Goal: Task Accomplishment & Management: Complete application form

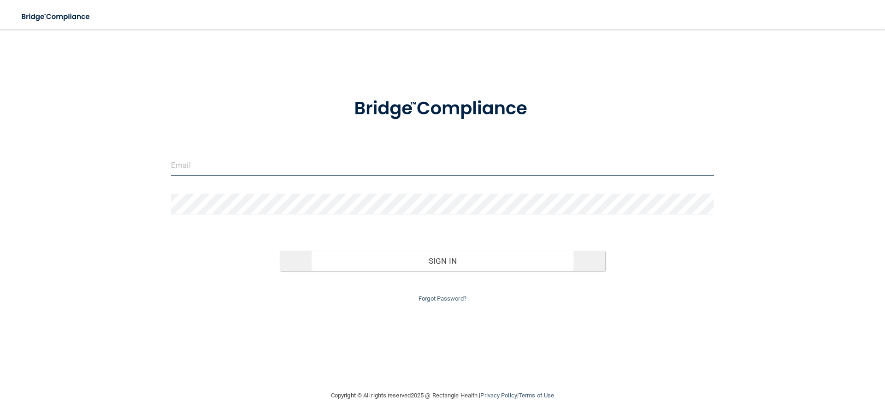
type input "[EMAIL_ADDRESS][DOMAIN_NAME]"
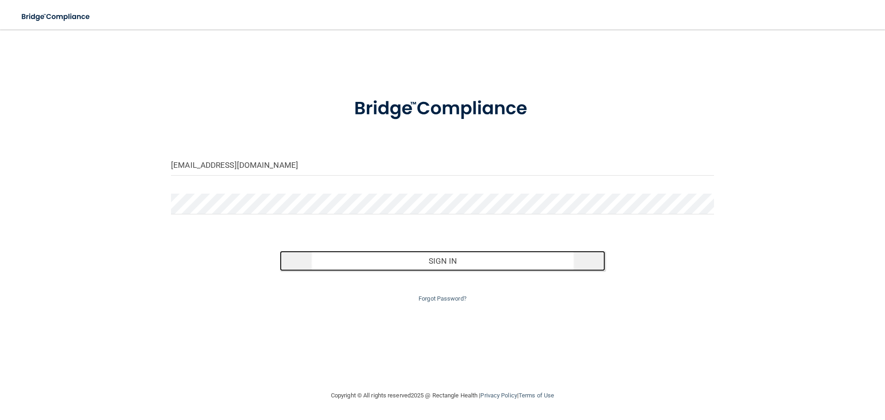
click at [469, 264] on button "Sign In" at bounding box center [443, 261] width 326 height 20
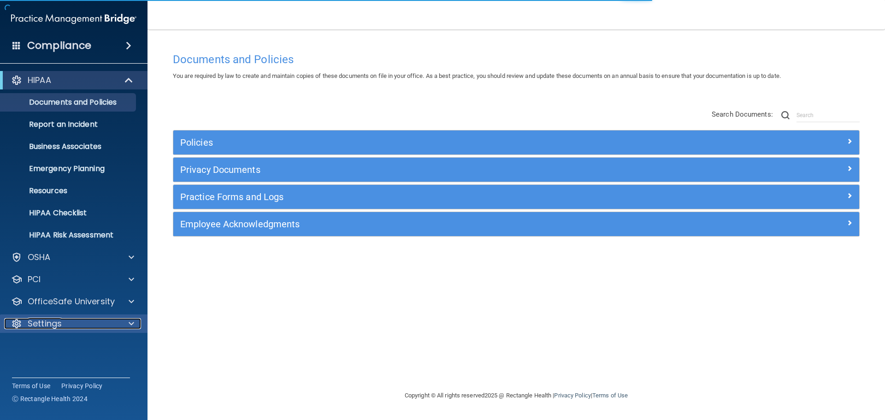
click at [80, 325] on div "Settings" at bounding box center [61, 323] width 114 height 11
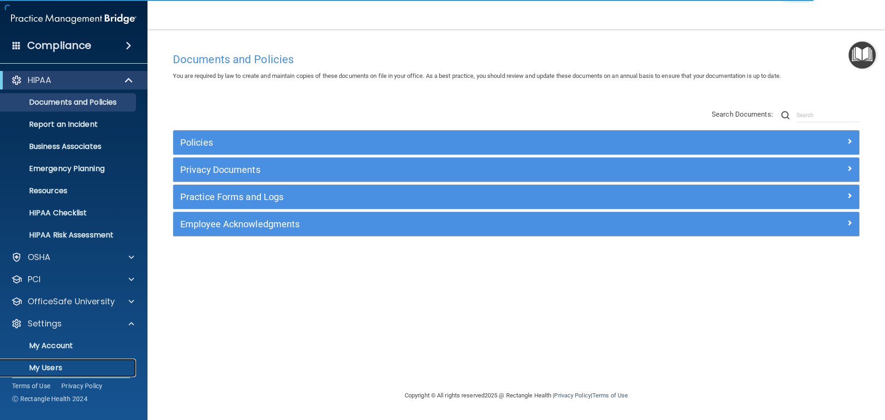
click at [56, 365] on p "My Users" at bounding box center [69, 367] width 126 height 9
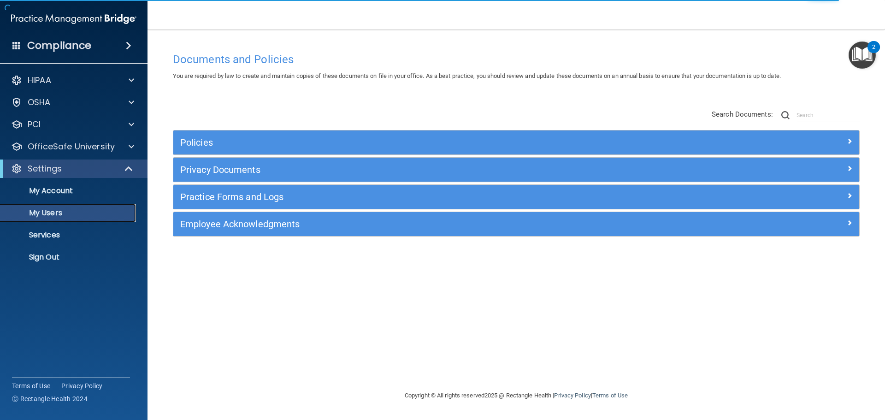
select select "20"
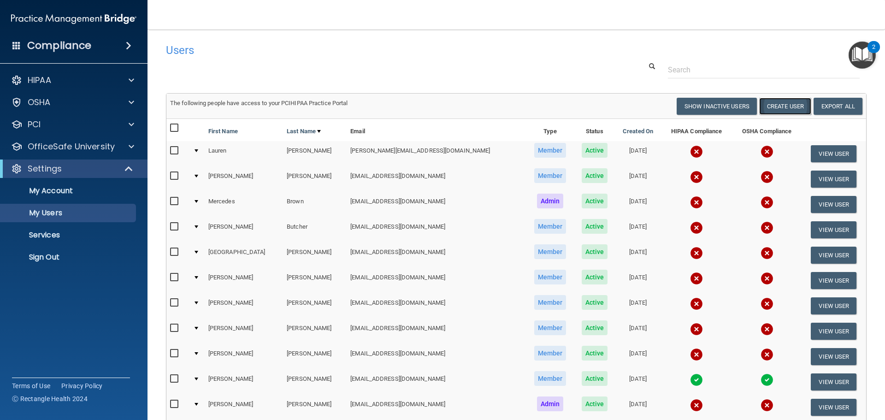
click at [780, 107] on button "Create User" at bounding box center [785, 106] width 52 height 17
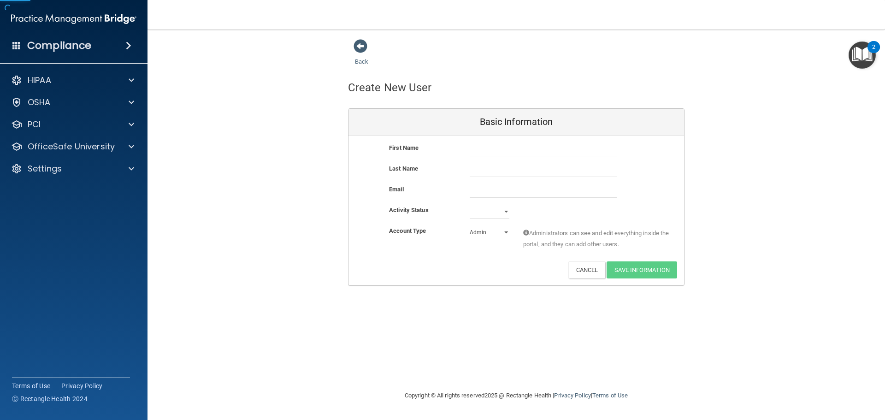
click at [492, 157] on div "First Name" at bounding box center [515, 152] width 335 height 21
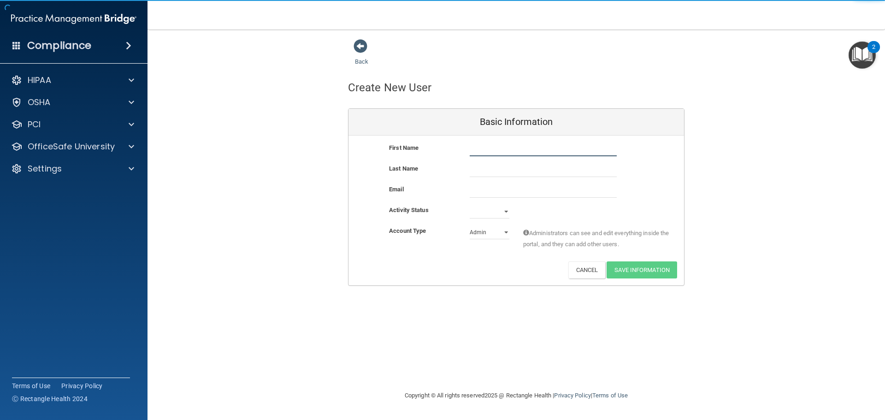
click at [493, 153] on input "text" at bounding box center [542, 149] width 147 height 14
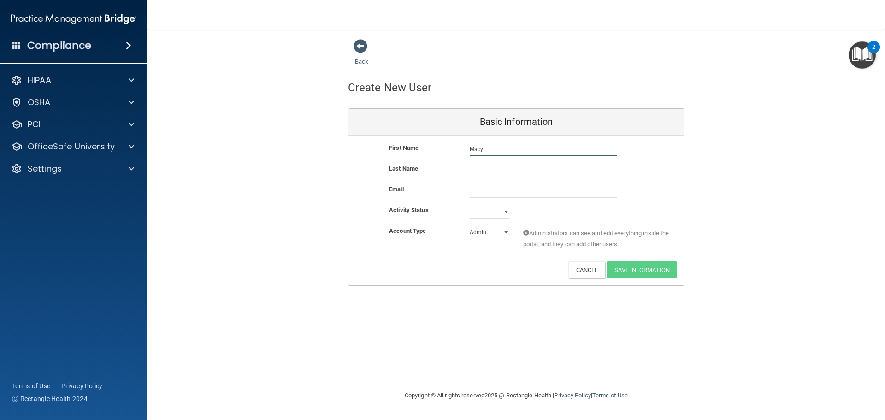
type input "Macy"
type input "[PERSON_NAME]"
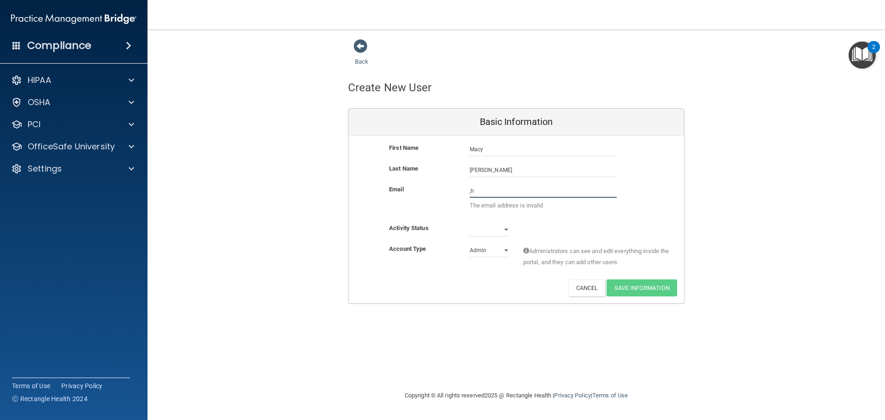
type input ","
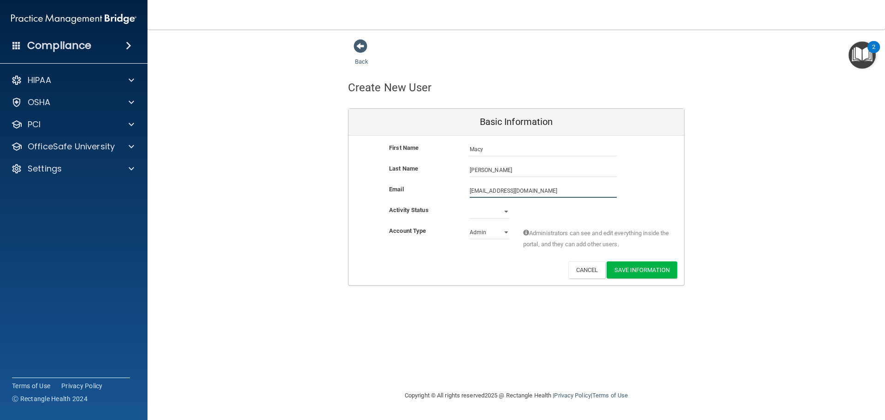
type input "[EMAIL_ADDRESS][DOMAIN_NAME]"
click at [495, 214] on select "Active Inactive" at bounding box center [489, 213] width 40 height 14
select select "active"
click at [469, 205] on select "Active Inactive" at bounding box center [489, 212] width 40 height 14
click at [487, 231] on select "Admin Member" at bounding box center [489, 232] width 40 height 14
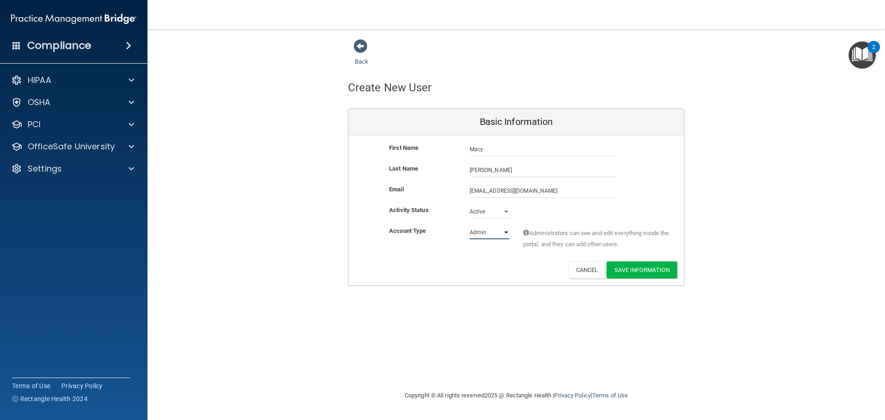
select select "practice_member"
click at [469, 225] on select "Admin Member" at bounding box center [489, 232] width 40 height 14
click at [644, 273] on button "Save Information" at bounding box center [641, 269] width 70 height 17
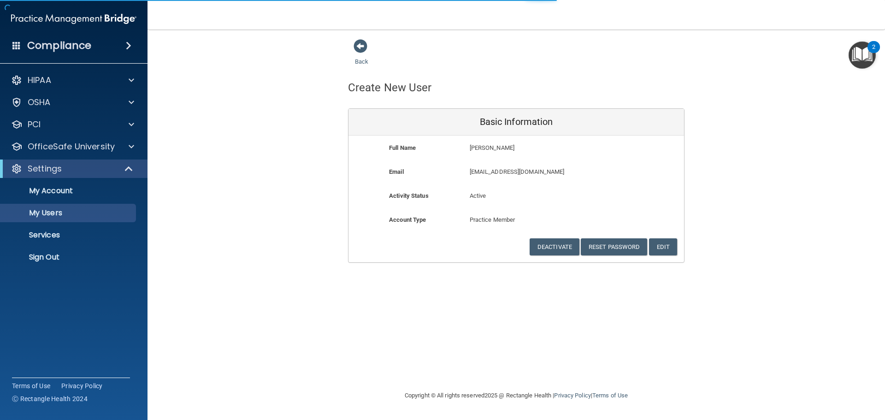
select select "20"
